Goal: Task Accomplishment & Management: Use online tool/utility

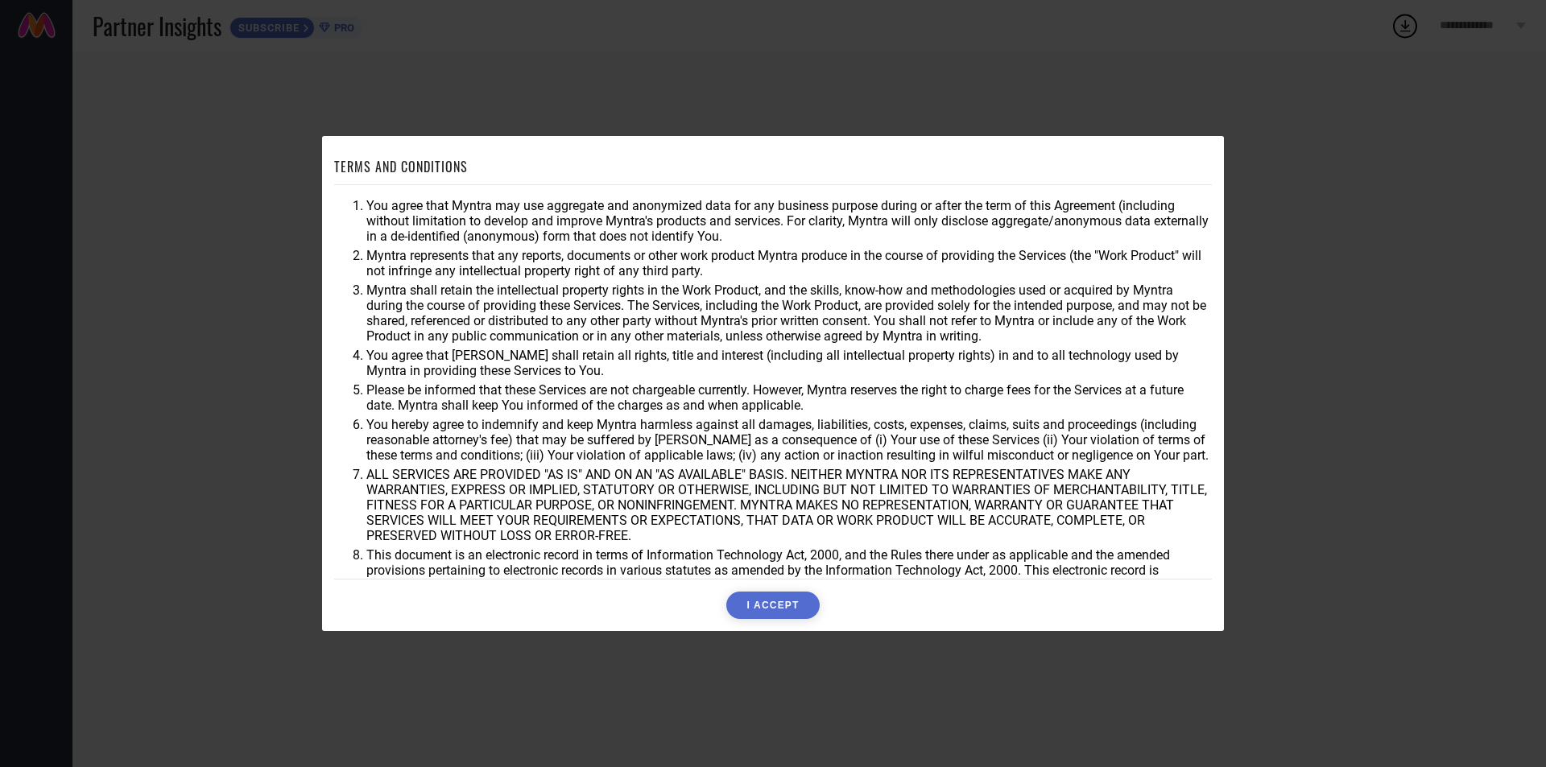
click at [1319, 260] on div "TERMS AND CONDITIONS You agree that Myntra may use aggregate and anonymized dat…" at bounding box center [773, 383] width 1546 height 767
click at [760, 604] on button "I ACCEPT" at bounding box center [772, 605] width 93 height 27
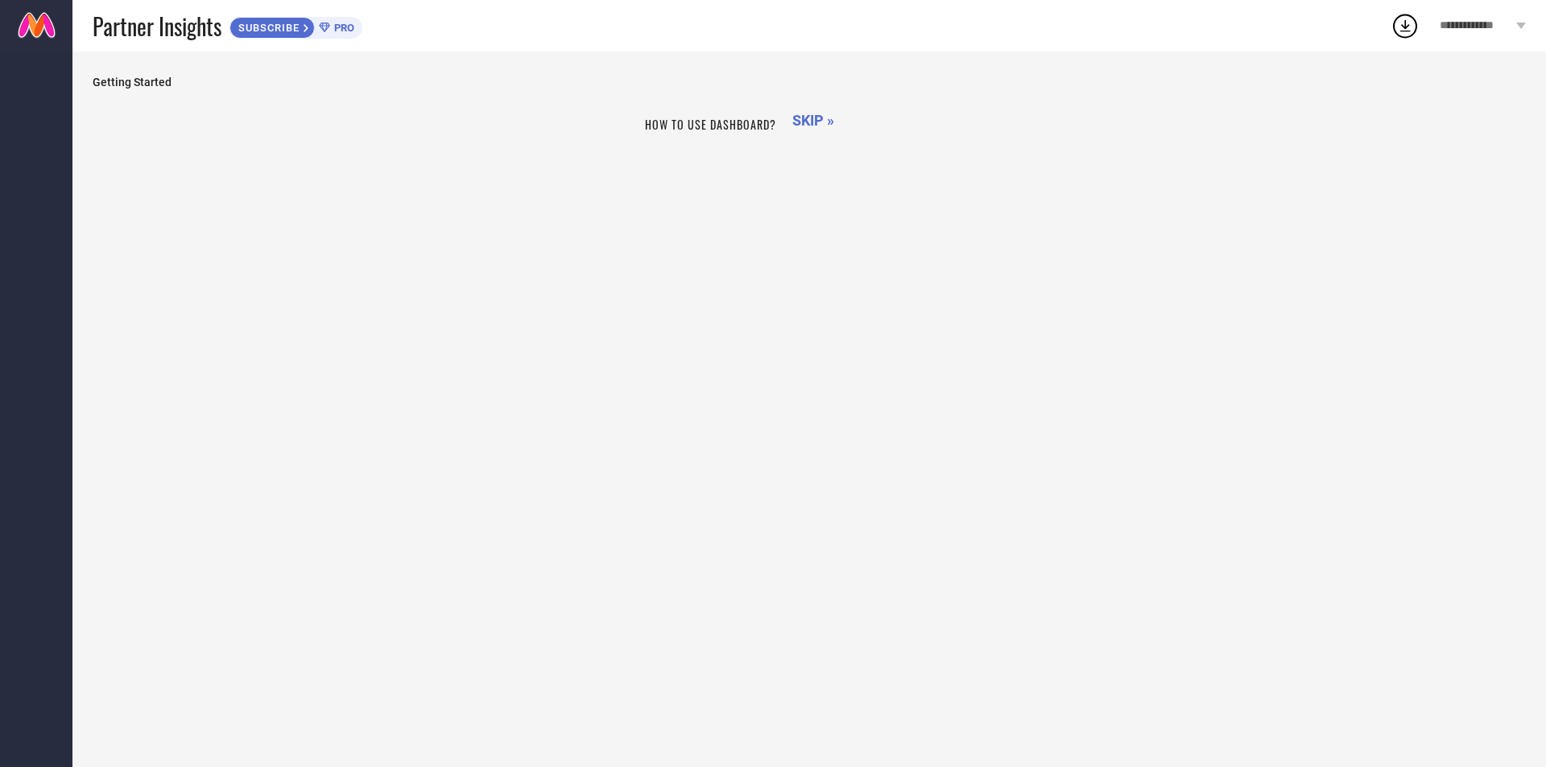
click at [819, 121] on span "SKIP »" at bounding box center [813, 120] width 42 height 17
click at [810, 136] on div "How to use dashboard? SKIPPING..." at bounding box center [809, 125] width 328 height 32
